Goal: Information Seeking & Learning: Compare options

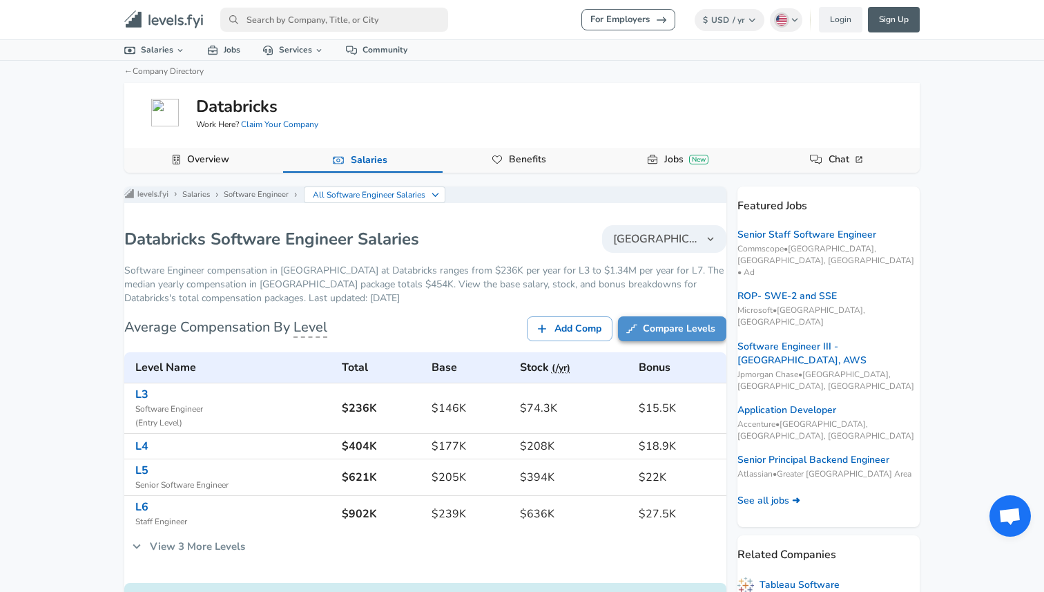
click at [648, 342] on link "Compare Levels" at bounding box center [672, 329] width 108 height 26
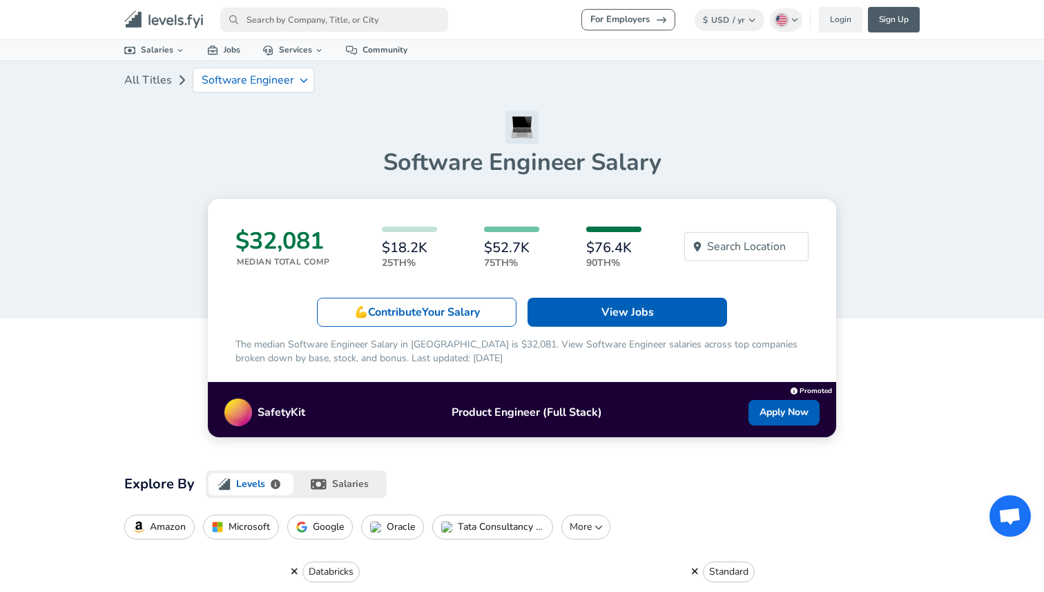
click at [331, 524] on p "Google" at bounding box center [328, 526] width 31 height 11
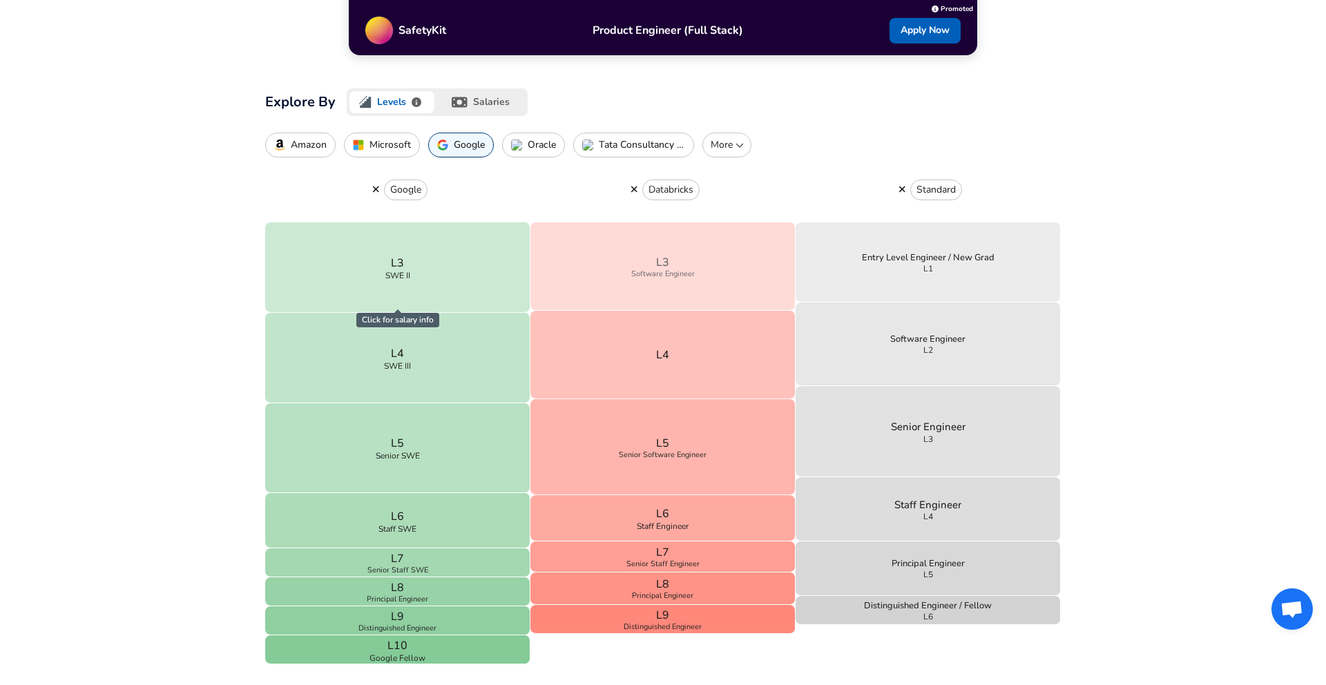
scroll to position [342, 0]
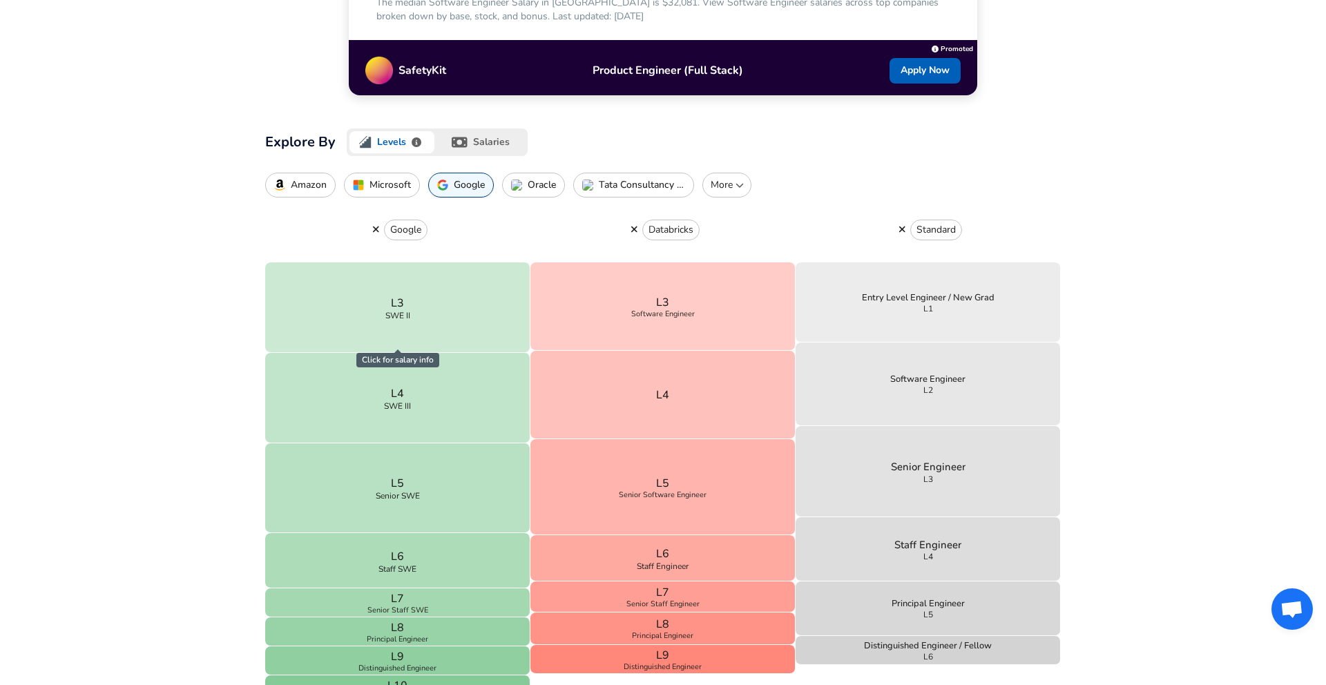
click at [318, 185] on p "Amazon" at bounding box center [309, 185] width 36 height 11
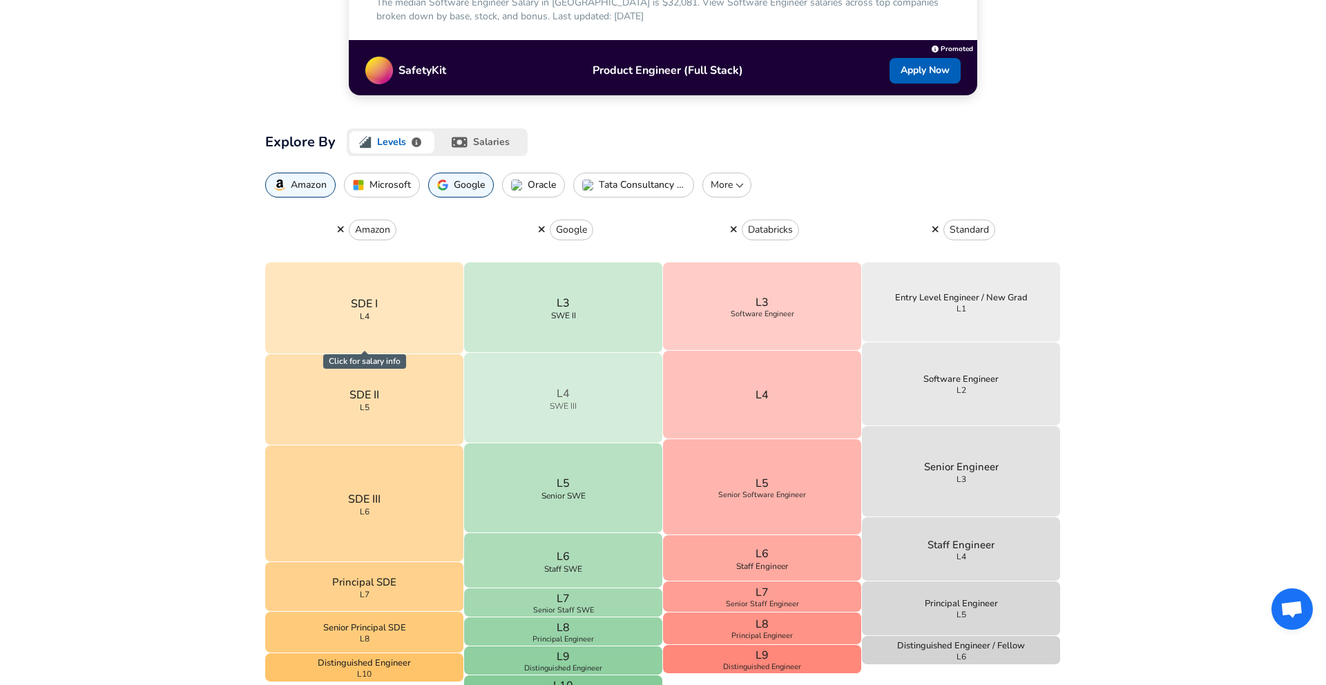
scroll to position [382, 0]
